Goal: Task Accomplishment & Management: Manage account settings

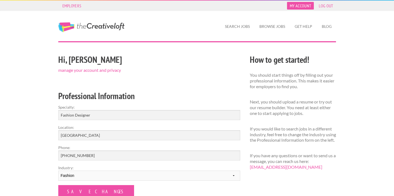
click at [302, 4] on link "My Account" at bounding box center [300, 6] width 27 height 8
click at [301, 6] on link "My Account" at bounding box center [300, 6] width 27 height 8
click at [84, 71] on link "manage your account and privacy" at bounding box center [89, 70] width 63 height 5
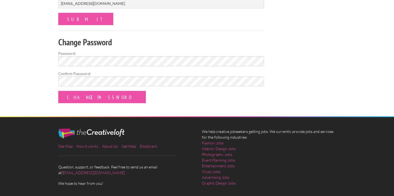
scroll to position [183, 0]
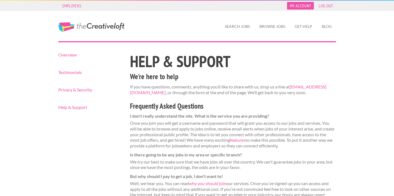
click at [306, 5] on link "My Account" at bounding box center [300, 6] width 27 height 8
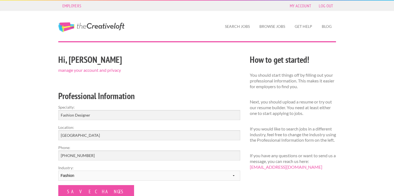
click at [102, 27] on link "The Creative Loft" at bounding box center [91, 27] width 66 height 10
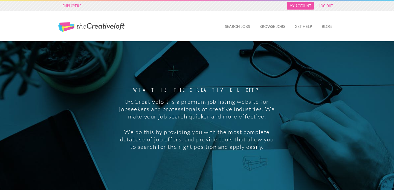
click at [302, 8] on link "My Account" at bounding box center [300, 6] width 27 height 8
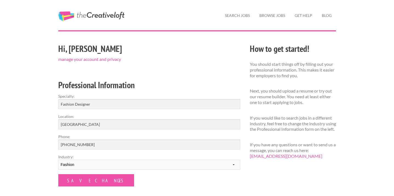
scroll to position [11, 0]
click at [300, 19] on link "Get Help" at bounding box center [303, 16] width 26 height 13
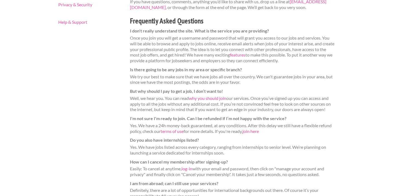
scroll to position [86, 0]
click at [251, 131] on link "join here" at bounding box center [250, 130] width 16 height 5
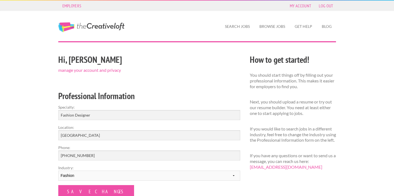
click at [301, 1] on div "Employers My Account Log Out" at bounding box center [196, 6] width 287 height 10
click at [301, 2] on link "My Account" at bounding box center [300, 6] width 27 height 8
click at [300, 6] on link "My Account" at bounding box center [300, 6] width 27 height 8
click at [66, 70] on link "manage your account and privacy" at bounding box center [89, 70] width 63 height 5
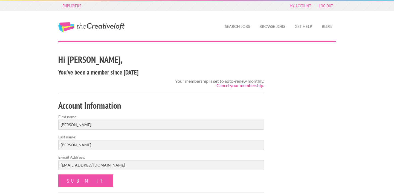
click at [244, 86] on link "Cancel your membership." at bounding box center [240, 85] width 48 height 5
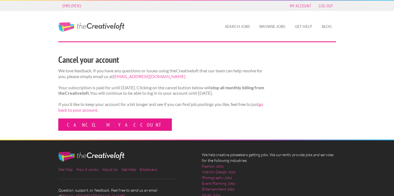
click at [79, 131] on link "Cancel my account" at bounding box center [115, 125] width 114 height 12
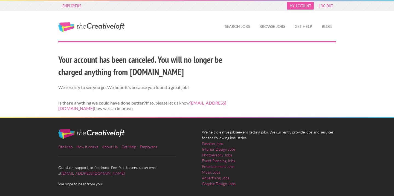
click at [302, 8] on link "My Account" at bounding box center [300, 6] width 27 height 8
